Goal: Information Seeking & Learning: Learn about a topic

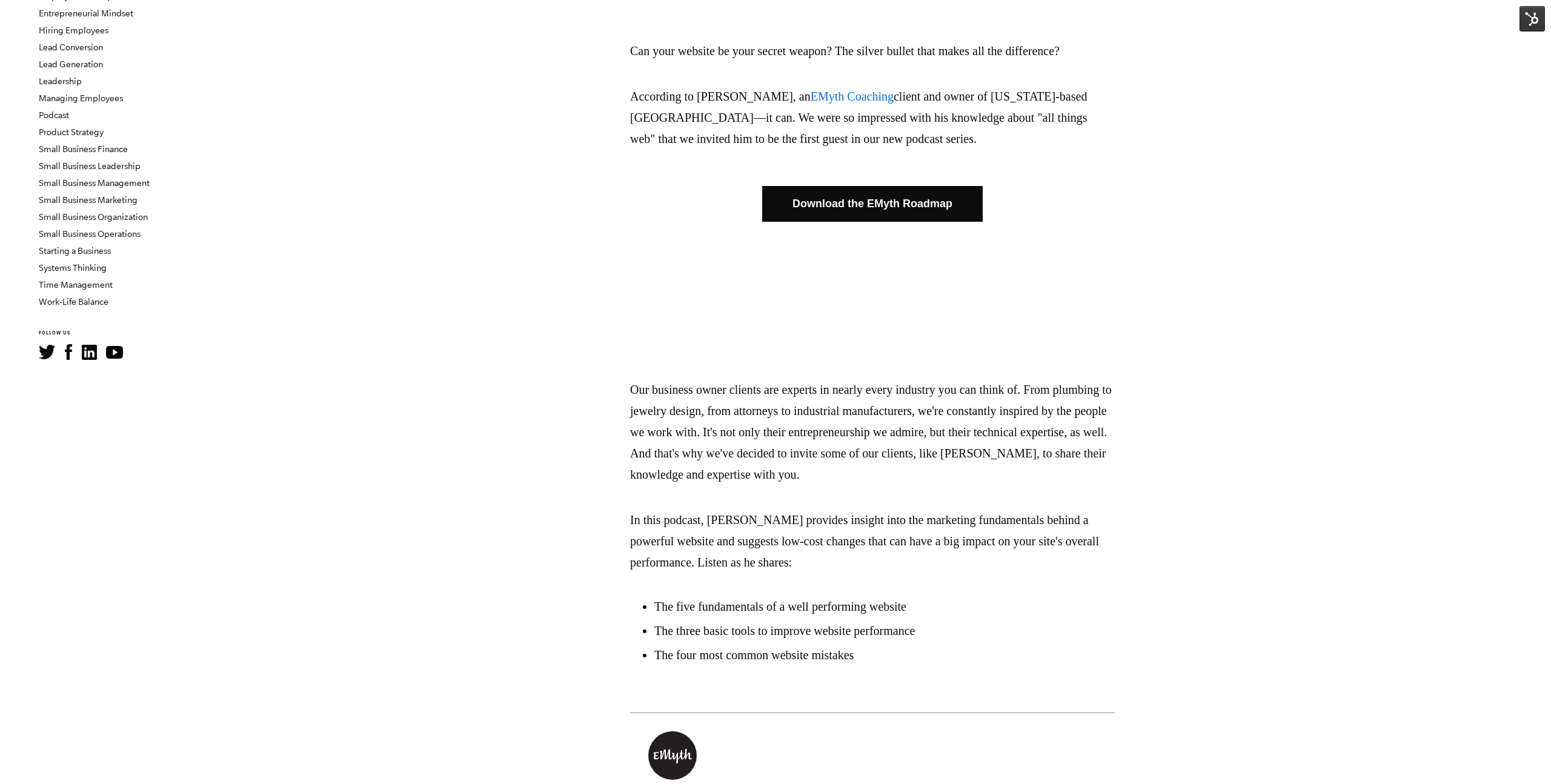
scroll to position [275, 0]
click at [816, 432] on p "Our business owner clients are experts in nearly every industry you can think o…" at bounding box center [872, 432] width 485 height 106
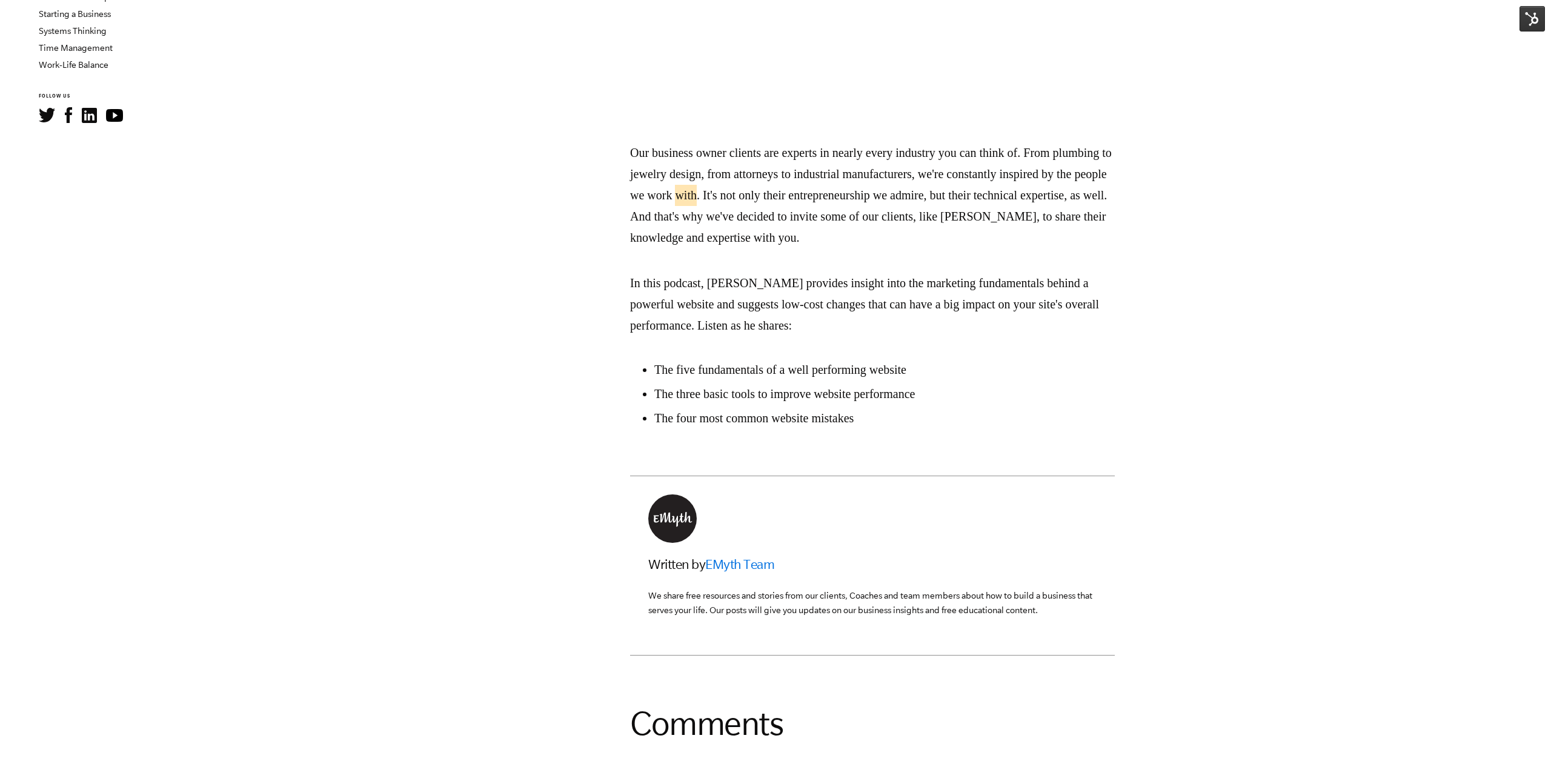
scroll to position [396, 0]
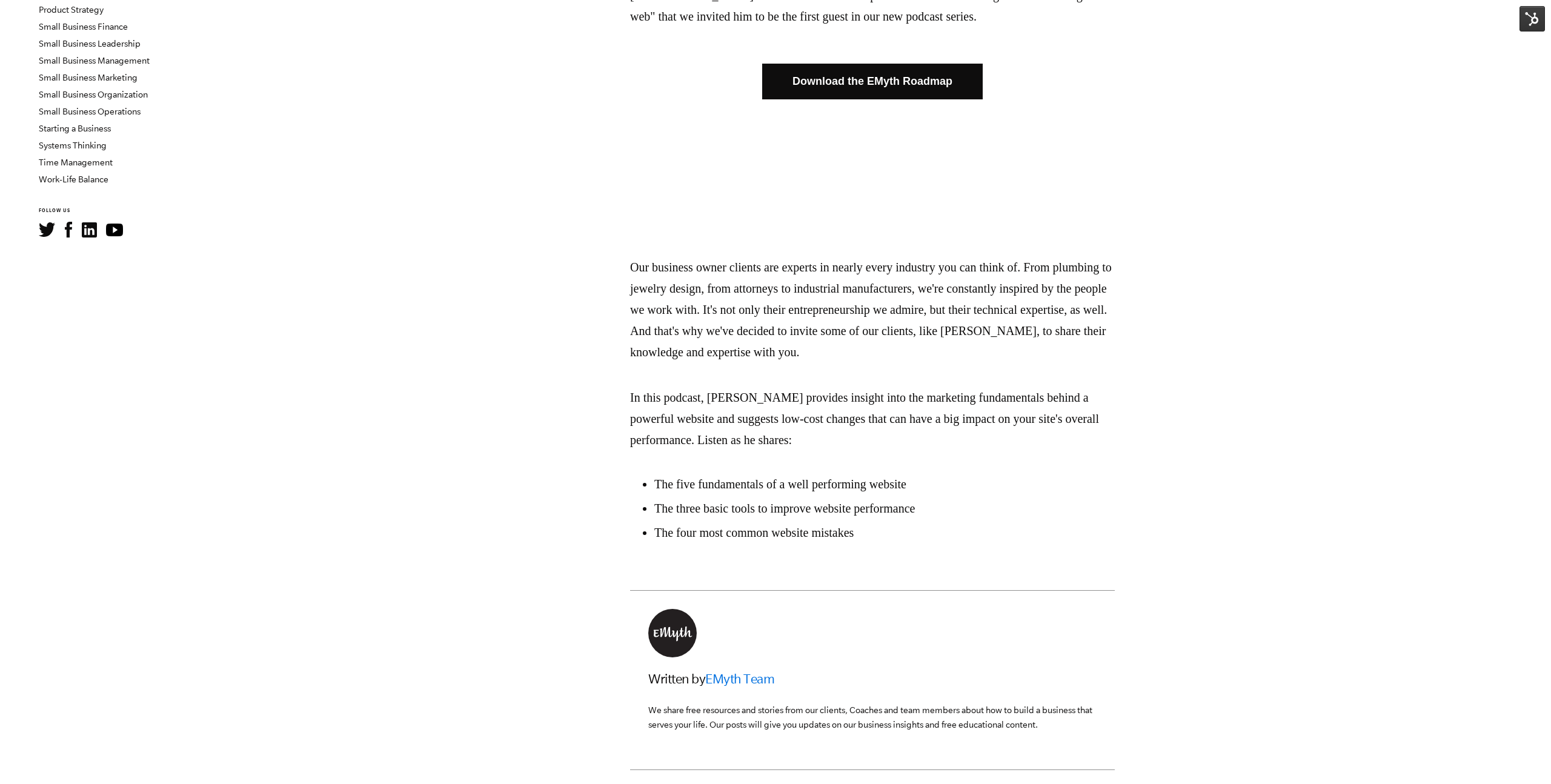
click at [860, 473] on span "Can your website be your secret weapon? The silver bullet that makes all the di…" at bounding box center [872, 230] width 485 height 623
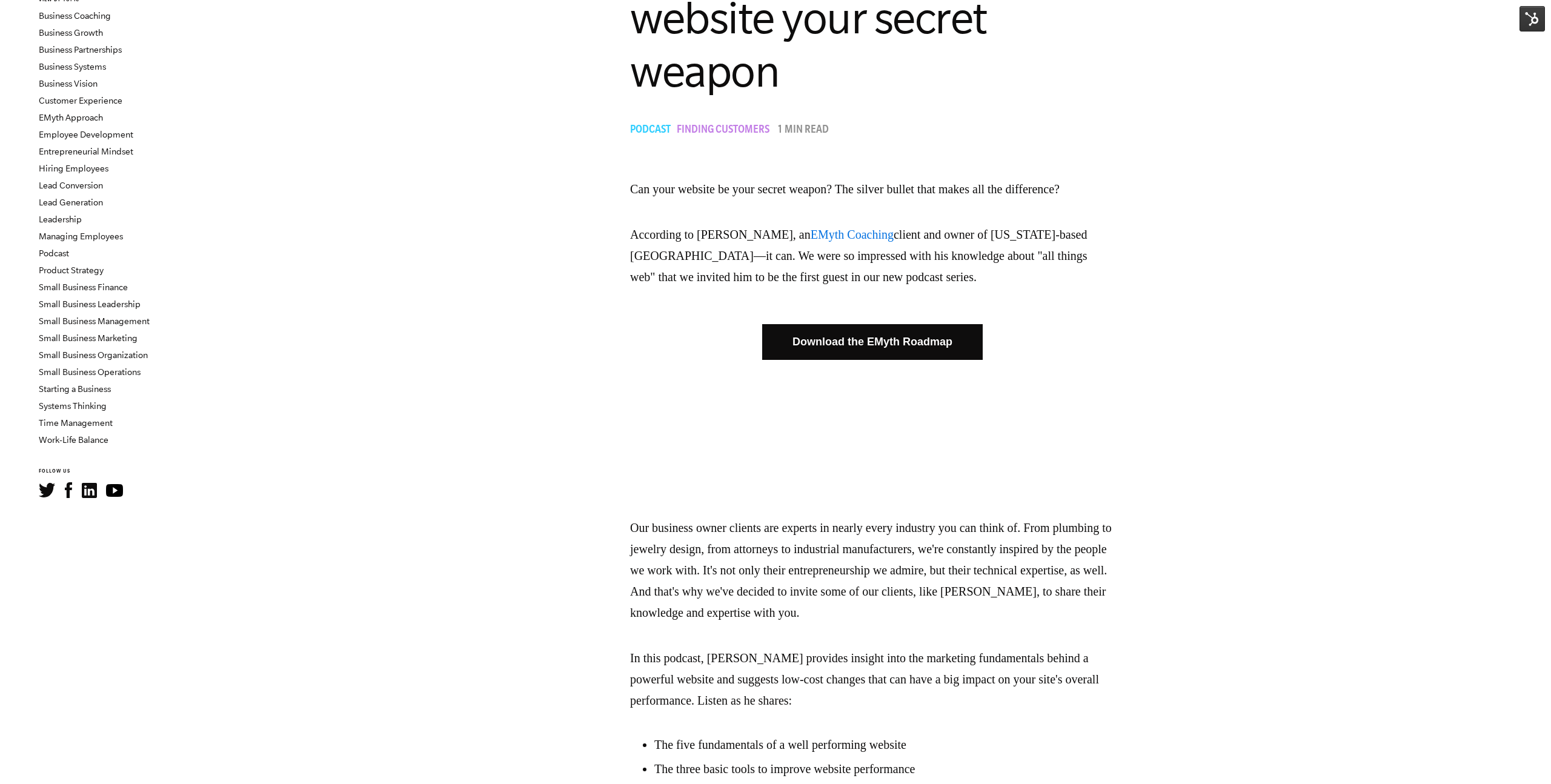
scroll to position [112, 0]
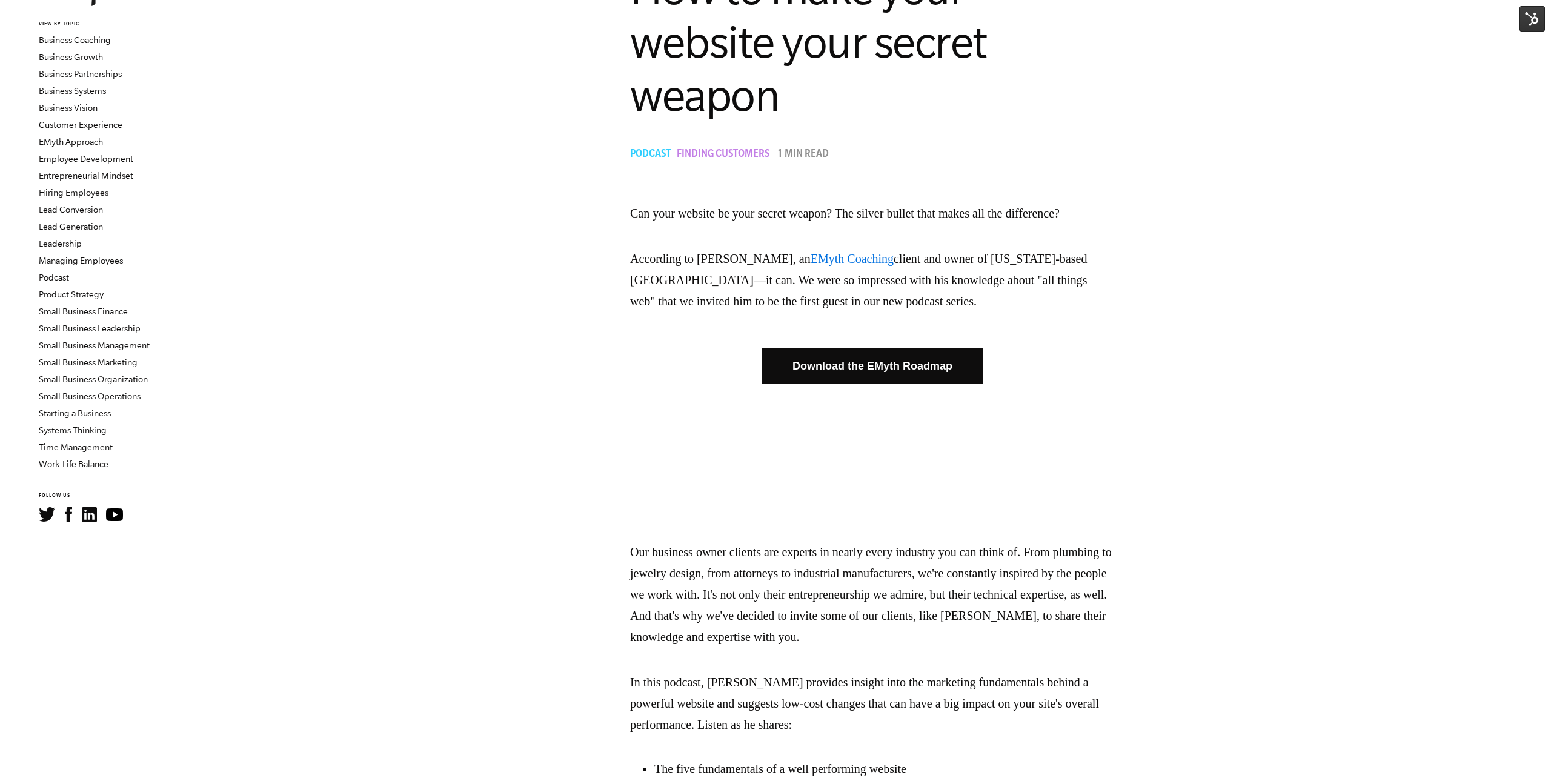
click at [870, 256] on link "EMyth Coaching" at bounding box center [851, 259] width 83 height 13
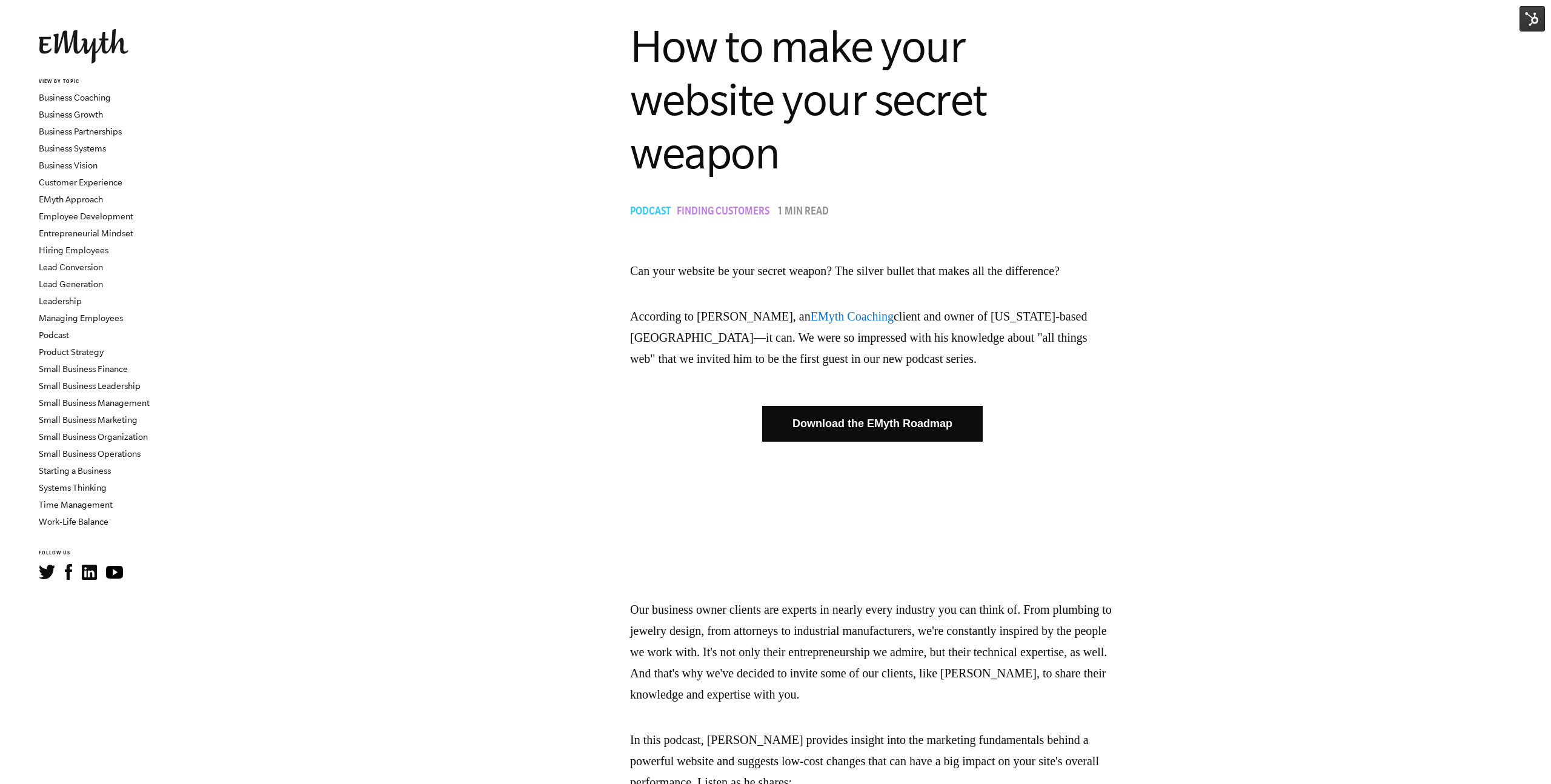
scroll to position [0, 0]
